Goal: Communication & Community: Participate in discussion

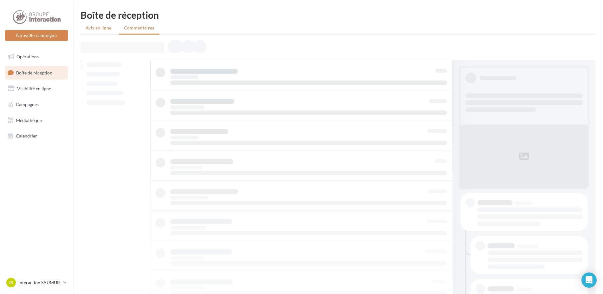
click at [88, 29] on span "Avis en ligne" at bounding box center [99, 28] width 26 height 6
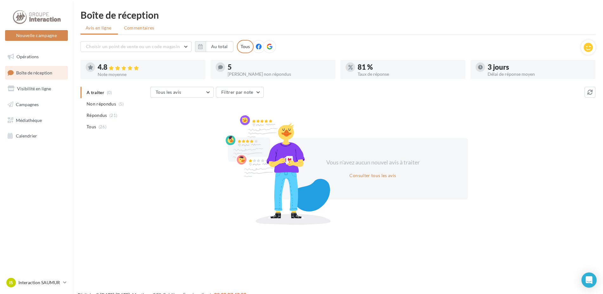
click at [138, 30] on span "Commentaires" at bounding box center [139, 28] width 30 height 6
